Goal: Task Accomplishment & Management: Use online tool/utility

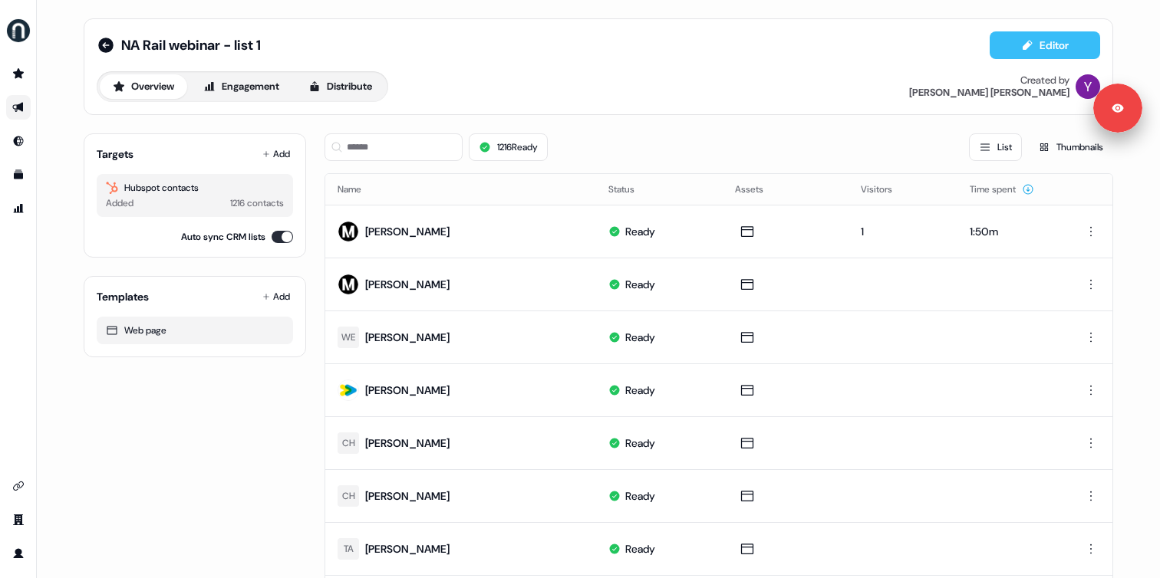
click at [1029, 46] on icon at bounding box center [1027, 45] width 12 height 12
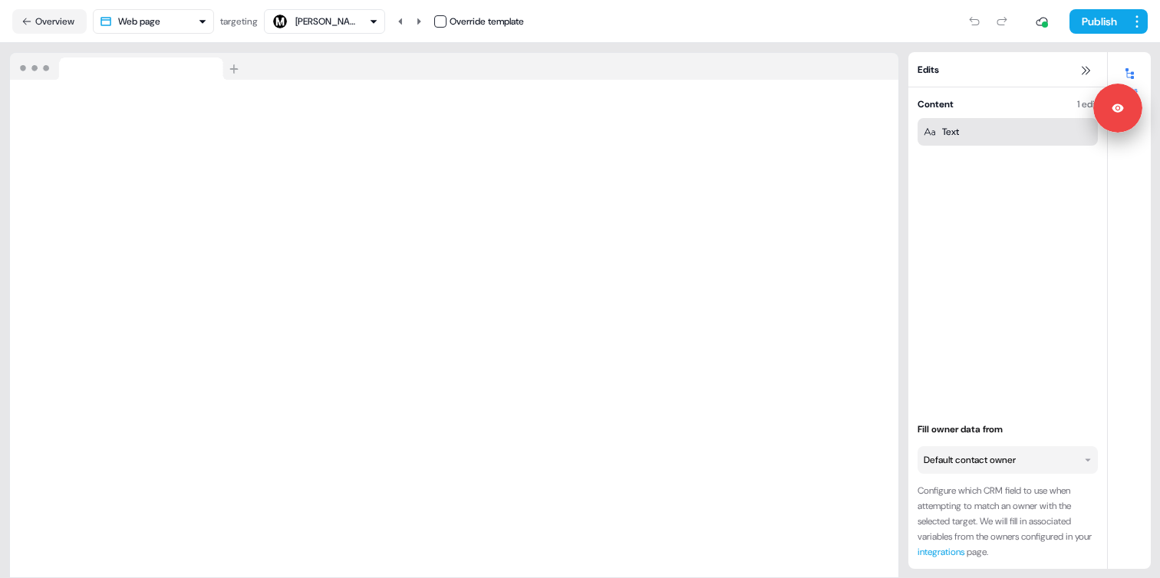
click at [959, 127] on div "Text" at bounding box center [950, 131] width 17 height 15
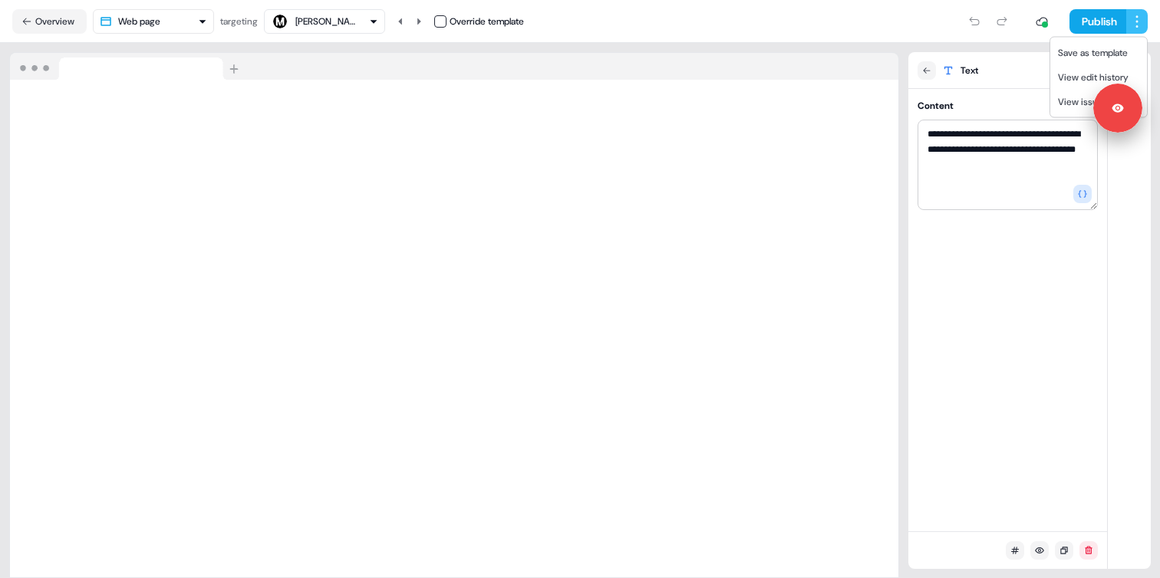
click at [1141, 29] on html "**********" at bounding box center [580, 289] width 1160 height 578
click at [1072, 77] on span "View edit history" at bounding box center [1093, 77] width 71 height 12
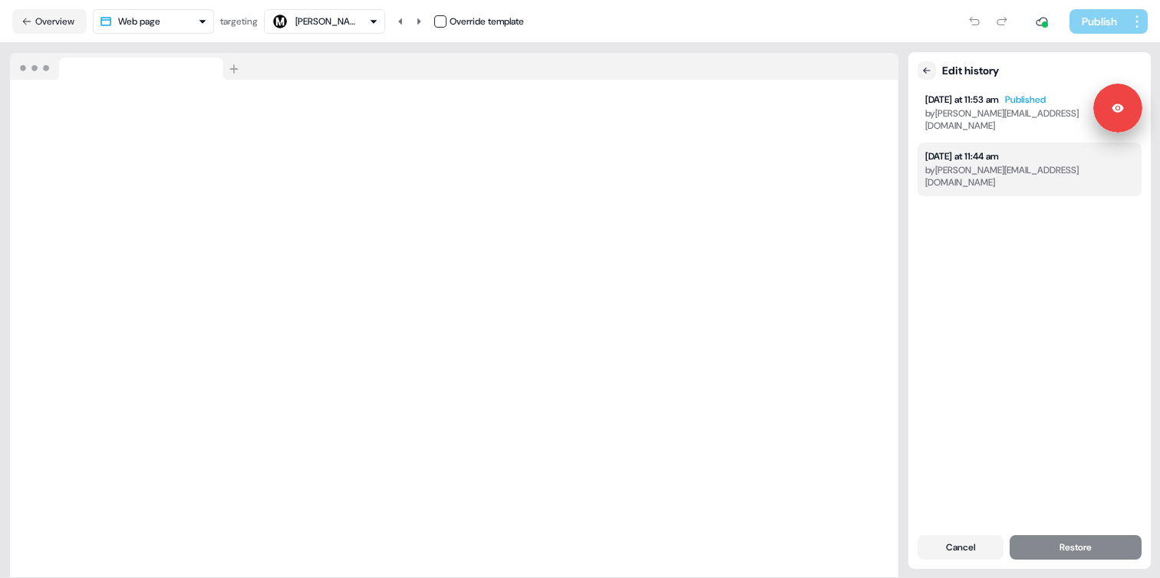
click at [981, 150] on div "[DATE] at 11:44 am" at bounding box center [962, 156] width 74 height 12
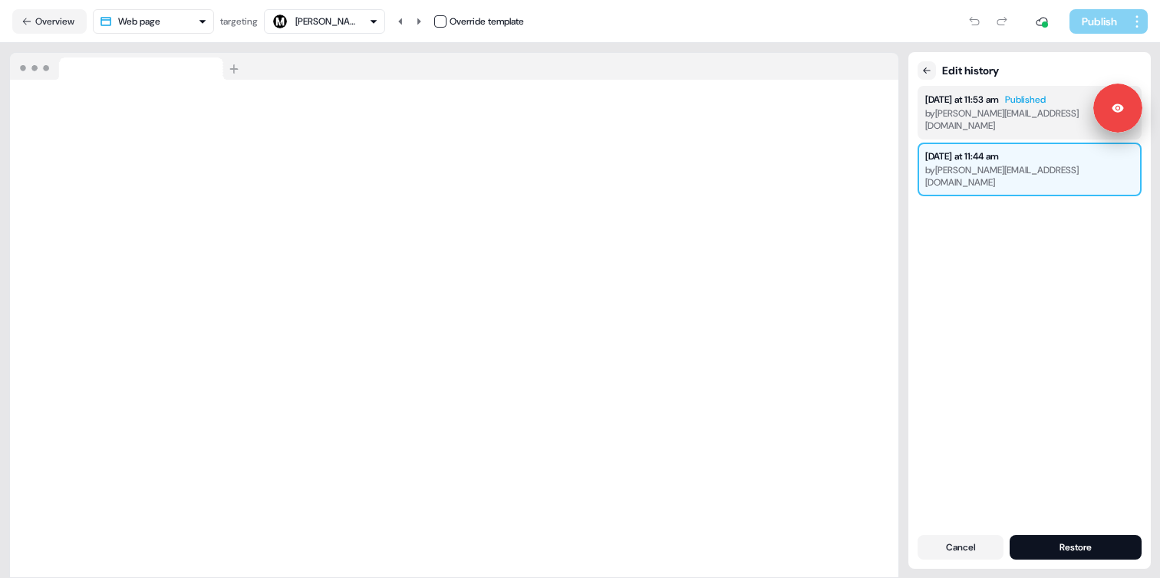
click at [996, 100] on div "[DATE] at 11:53 am" at bounding box center [962, 100] width 74 height 12
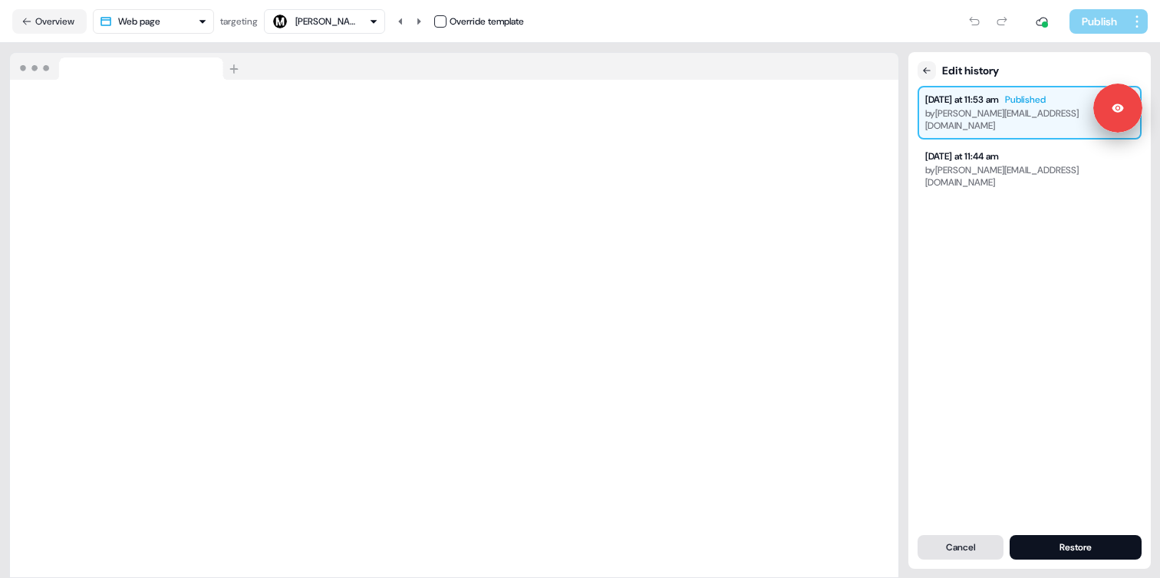
click at [973, 545] on button "Cancel" at bounding box center [960, 547] width 86 height 25
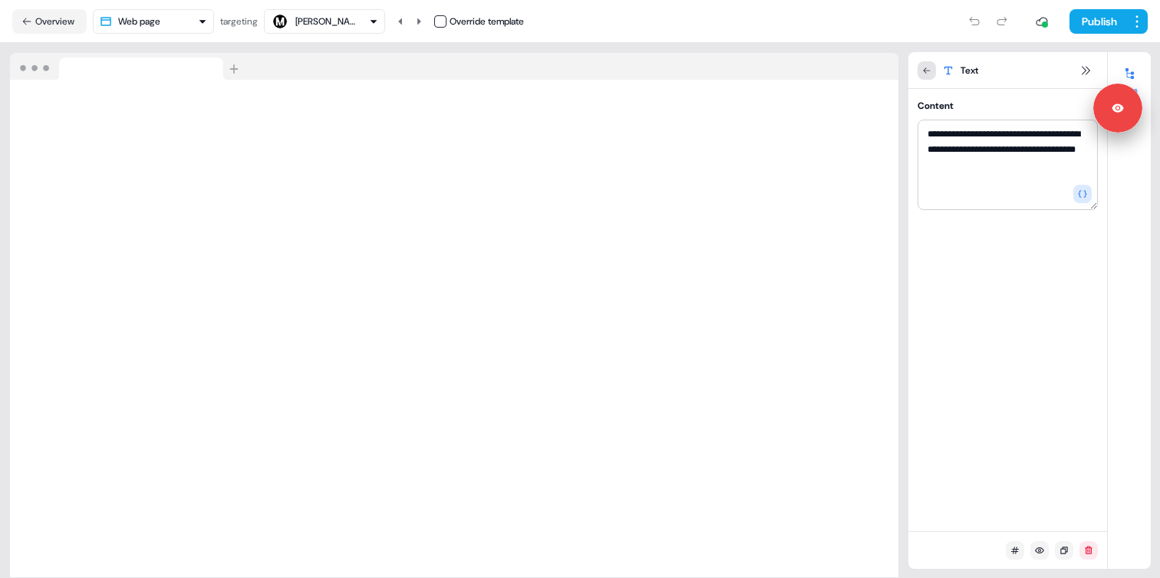
click at [928, 74] on icon at bounding box center [926, 70] width 9 height 9
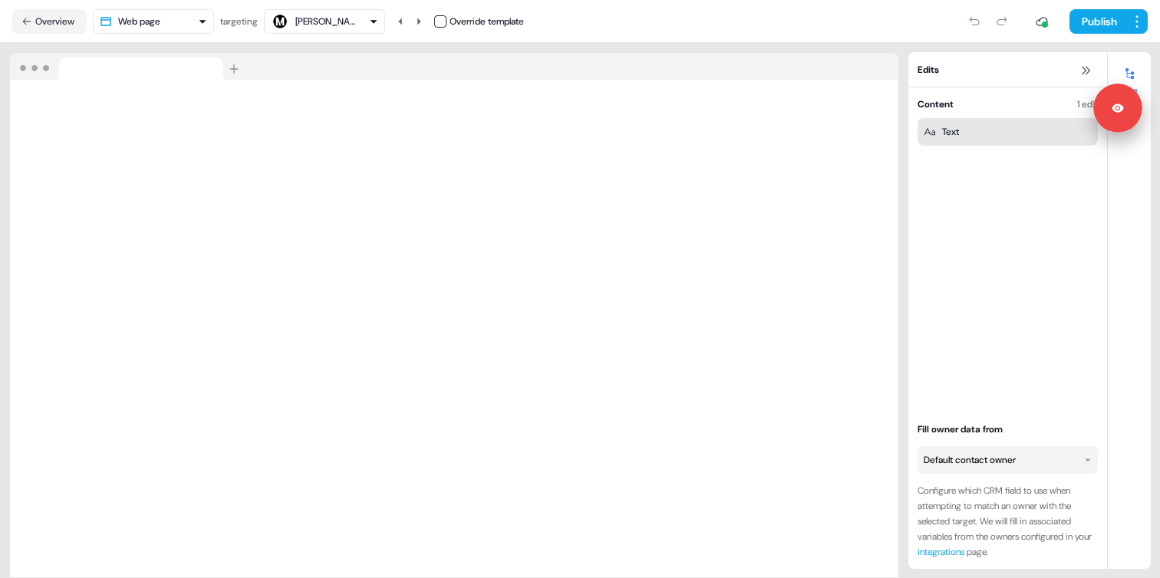
click at [995, 137] on div "Text" at bounding box center [1008, 131] width 168 height 15
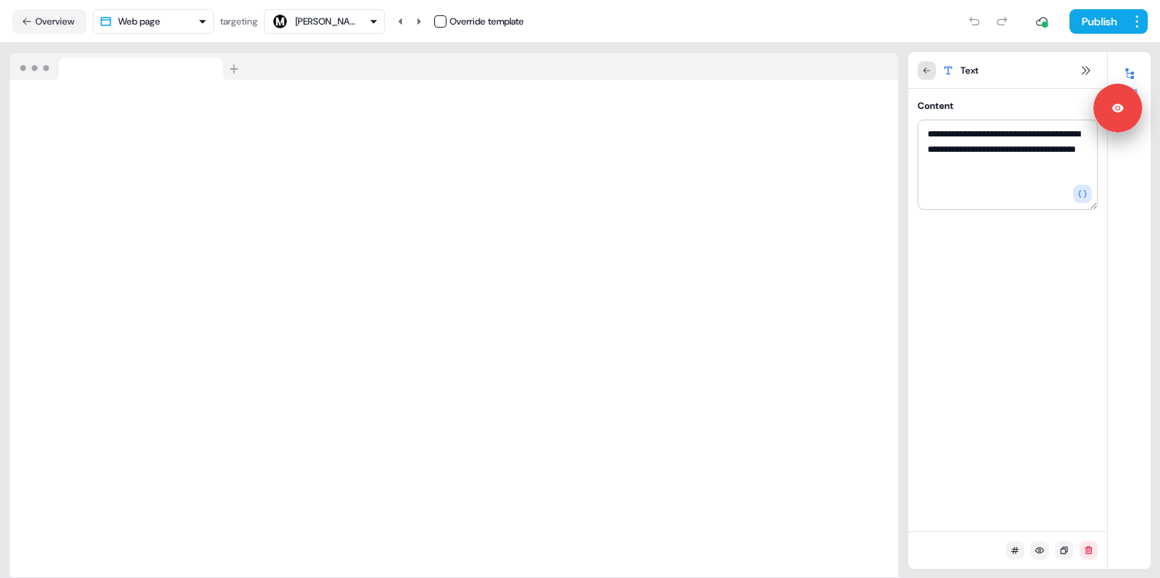
click at [928, 66] on icon at bounding box center [926, 70] width 9 height 9
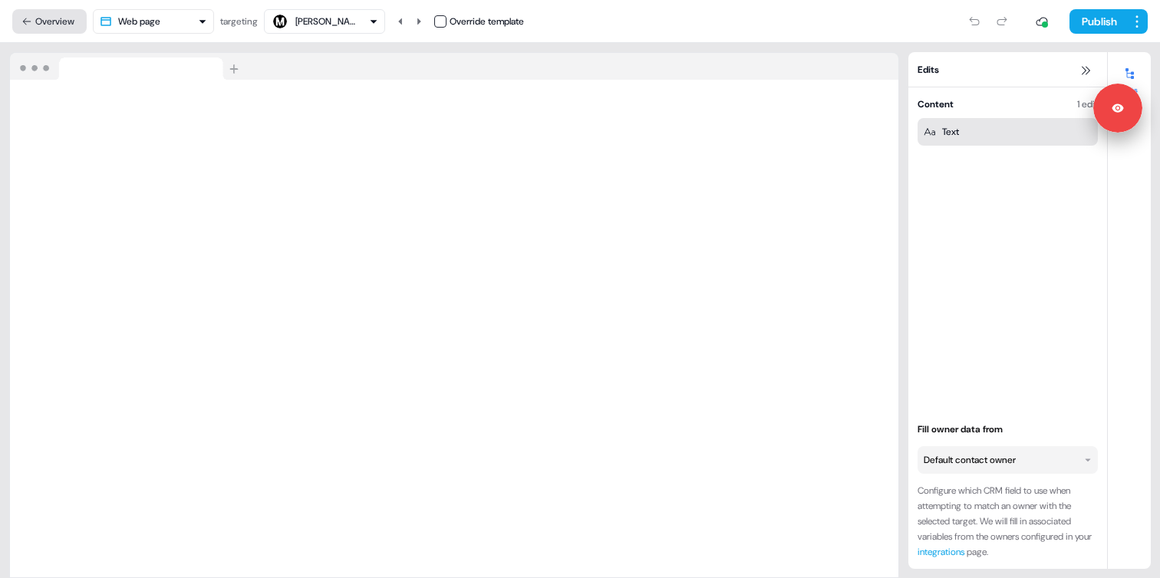
click at [72, 30] on button "Overview" at bounding box center [49, 21] width 74 height 25
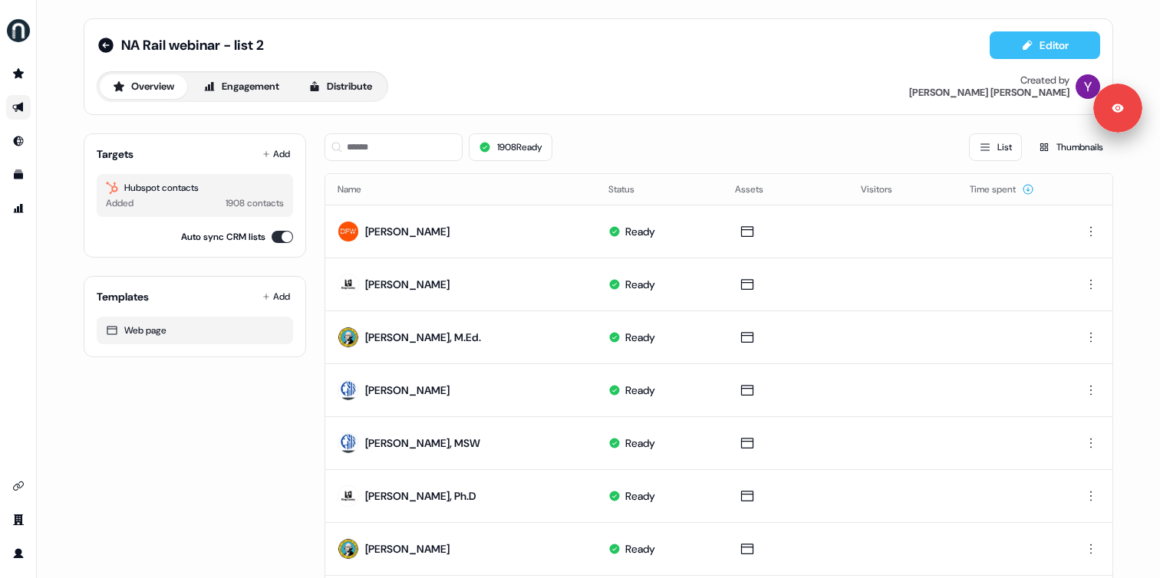
click at [1004, 38] on button "Editor" at bounding box center [1045, 45] width 110 height 28
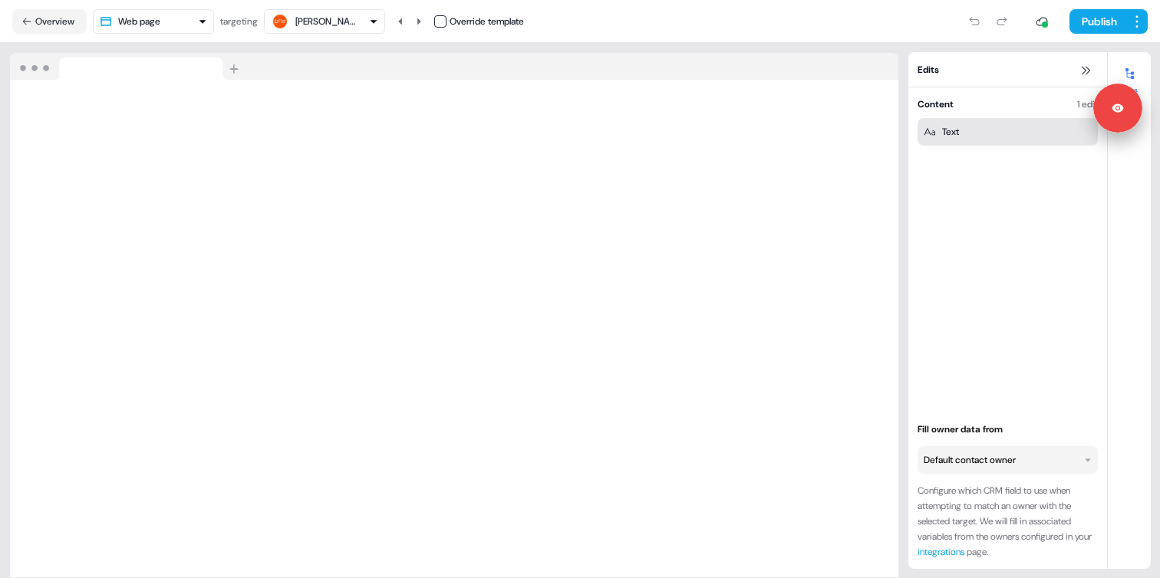
click at [990, 126] on div "Text" at bounding box center [1008, 131] width 168 height 15
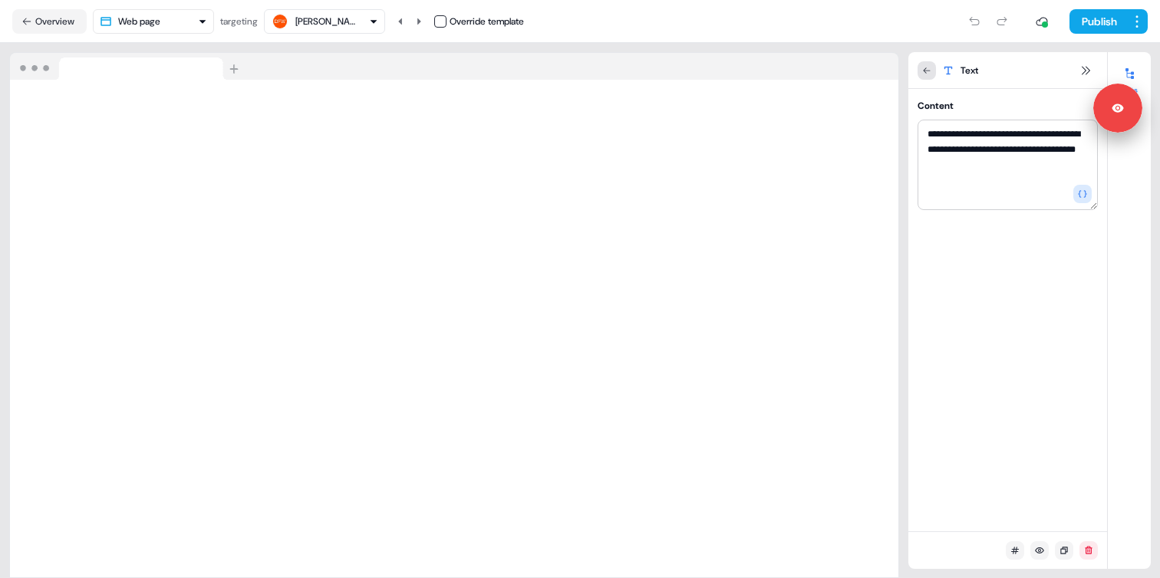
click at [929, 74] on icon at bounding box center [926, 70] width 9 height 9
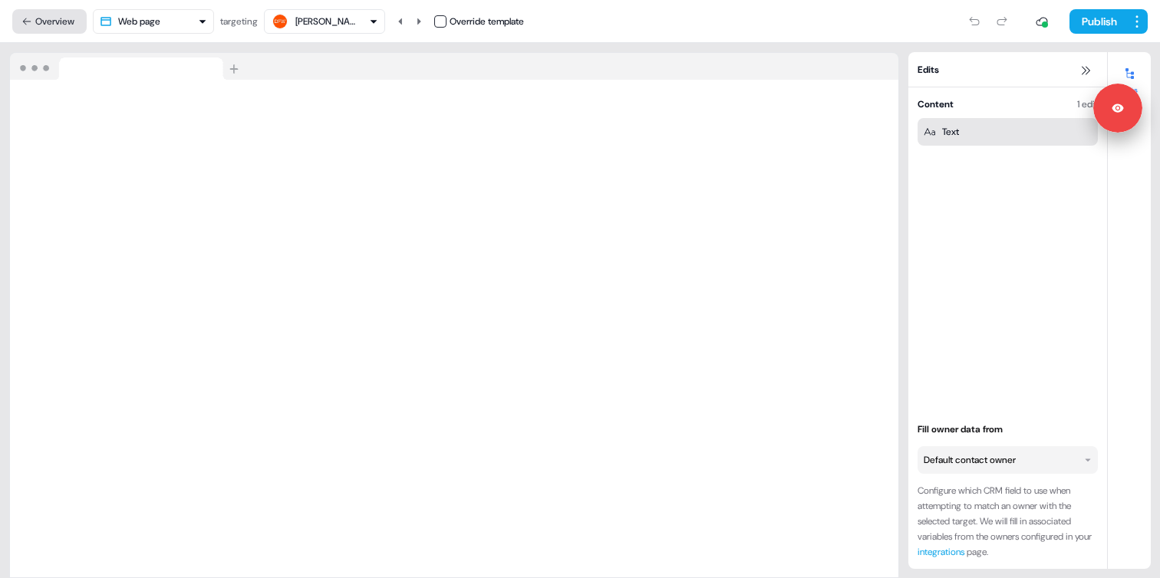
click at [58, 20] on button "Overview" at bounding box center [49, 21] width 74 height 25
